Goal: Task Accomplishment & Management: Manage account settings

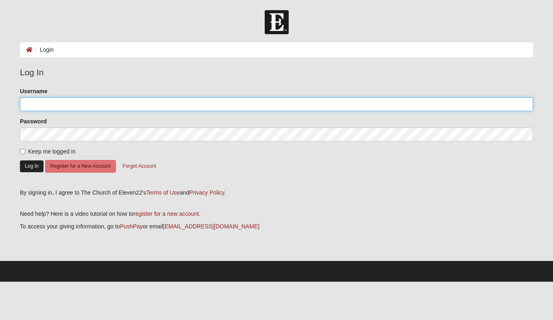
type input "stevehyrne"
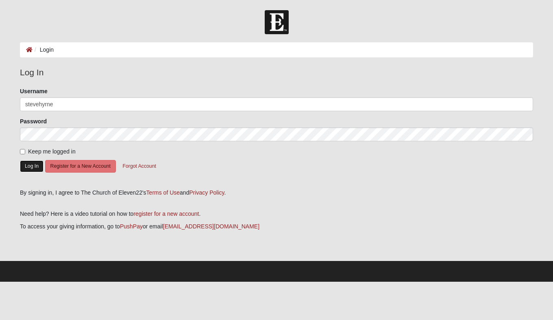
click at [37, 164] on button "Log In" at bounding box center [32, 166] width 24 height 12
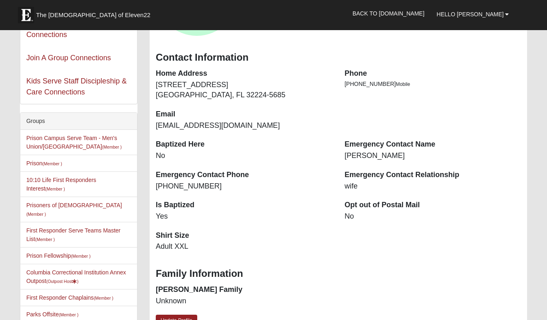
scroll to position [126, 0]
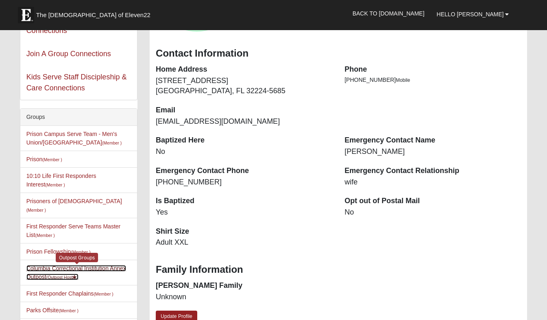
click at [117, 265] on link "Columbia Correctional Institution Annex Outpost (Outpost Host )" at bounding box center [76, 272] width 100 height 15
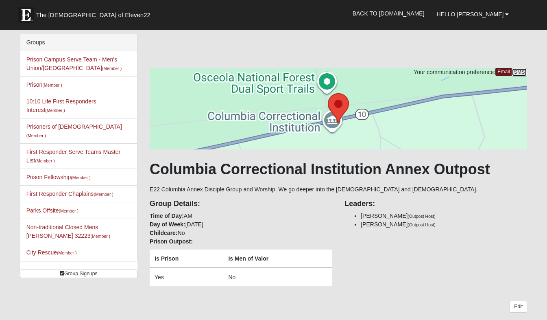
click at [522, 70] on link "SMS" at bounding box center [519, 72] width 16 height 9
click at [523, 46] on div "Your communication preference: Email SMS Columbia Correctional Institution Anne…" at bounding box center [338, 261] width 377 height 454
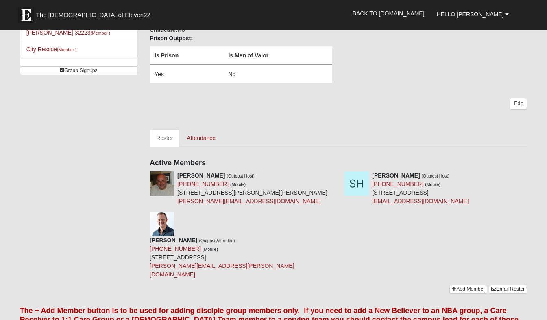
scroll to position [215, 0]
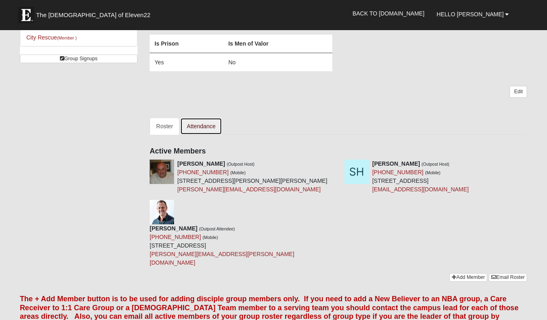
click at [211, 125] on link "Attendance" at bounding box center [201, 125] width 42 height 17
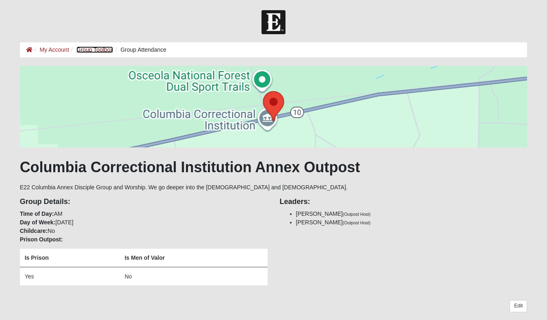
click at [107, 50] on link "Group Toolbox" at bounding box center [94, 49] width 37 height 7
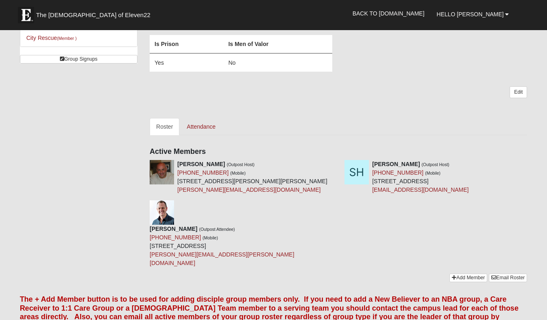
scroll to position [215, 0]
click at [199, 127] on link "Attendance" at bounding box center [201, 125] width 42 height 17
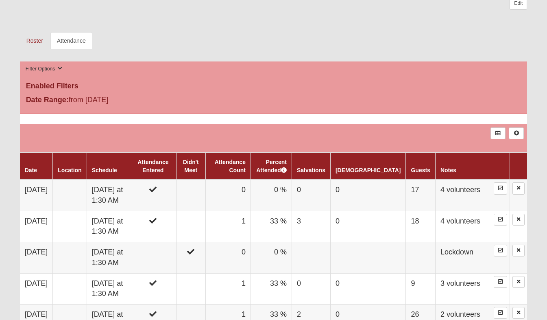
scroll to position [298, 0]
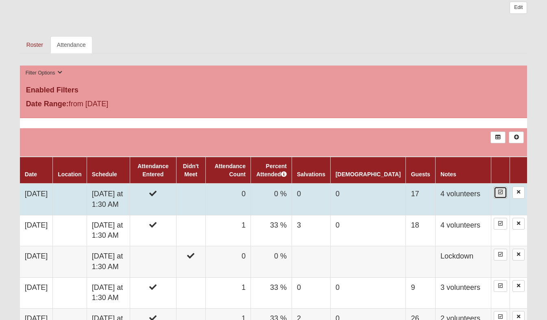
click at [502, 191] on icon at bounding box center [500, 191] width 4 height 5
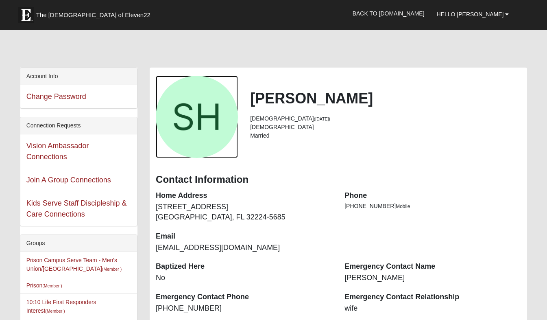
click at [233, 132] on div "View Fullsize Photo" at bounding box center [197, 117] width 82 height 82
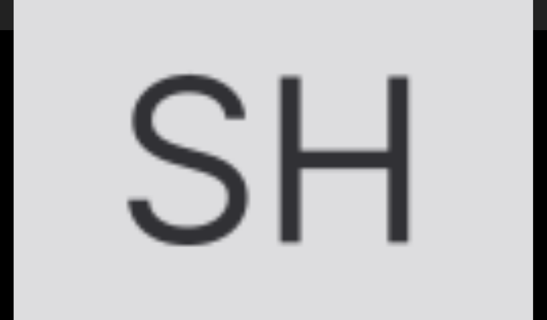
click at [326, 54] on div "View Fullsize Photo" at bounding box center [274, 160] width 520 height 520
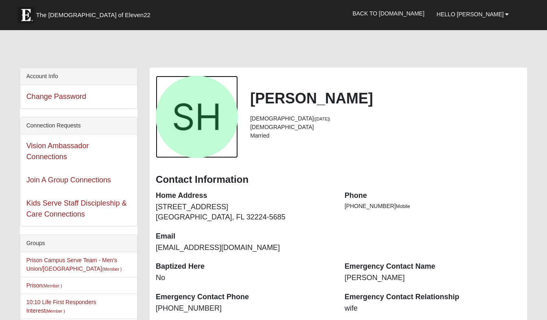
click at [503, 12] on span "Hello [PERSON_NAME]" at bounding box center [470, 14] width 67 height 7
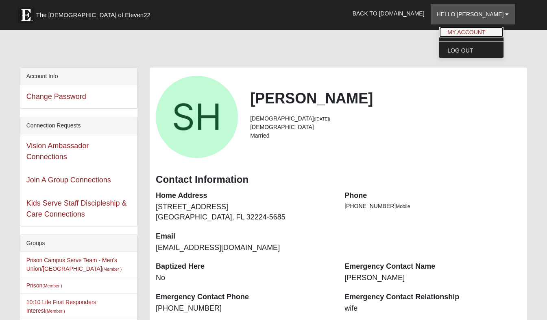
click at [496, 30] on link "My Account" at bounding box center [471, 32] width 64 height 11
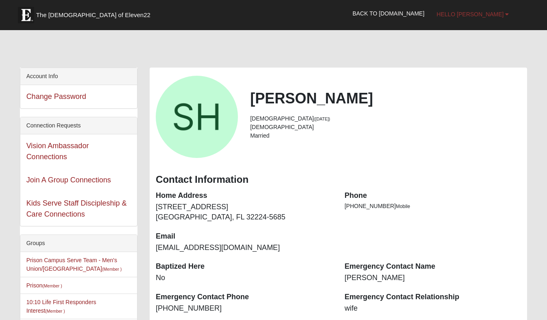
click at [503, 14] on span "Hello Steve" at bounding box center [470, 14] width 67 height 7
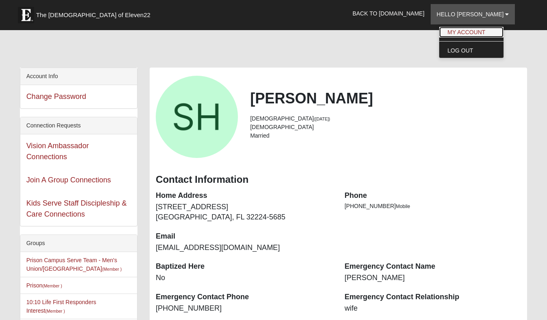
click at [503, 29] on link "My Account" at bounding box center [471, 32] width 64 height 11
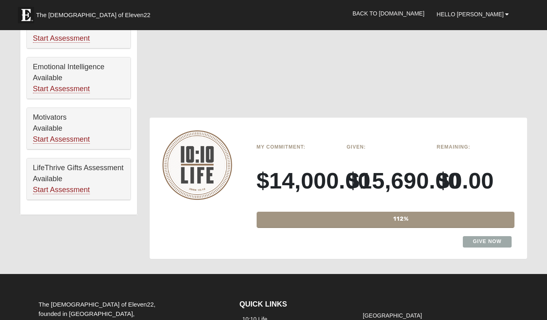
scroll to position [681, 0]
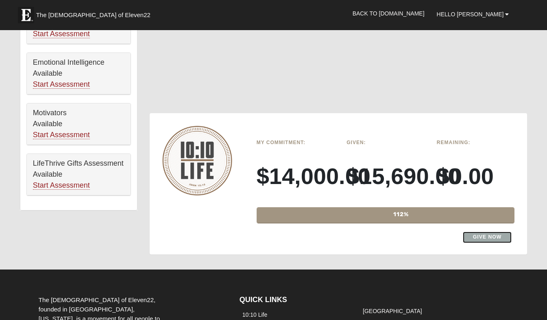
click at [496, 231] on link "Give Now" at bounding box center [487, 236] width 49 height 11
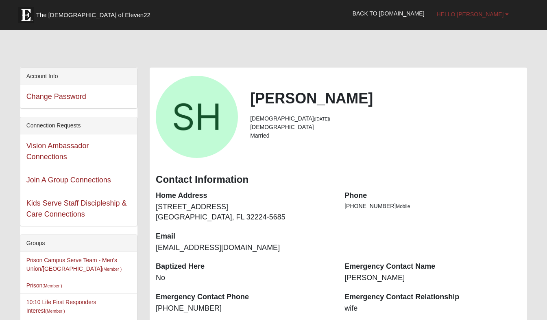
click at [510, 18] on link "Hello Steve" at bounding box center [473, 14] width 85 height 20
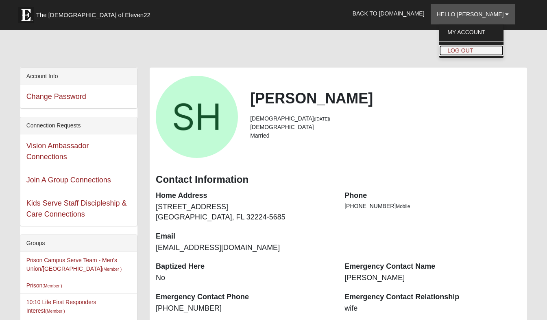
click at [503, 48] on link "Log Out" at bounding box center [471, 50] width 64 height 11
